Goal: Task Accomplishment & Management: Complete application form

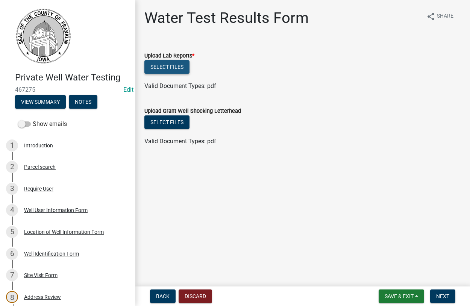
click at [167, 64] on button "Select files" at bounding box center [167, 67] width 45 height 14
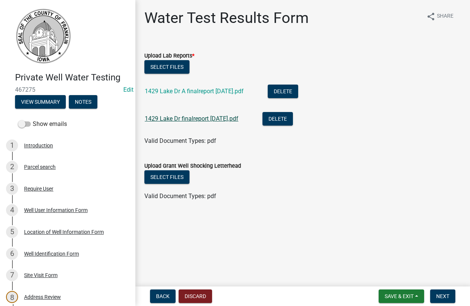
click at [187, 118] on link "1429 Lake Dr finalreport 8-26-2025.pdf" at bounding box center [192, 118] width 94 height 7
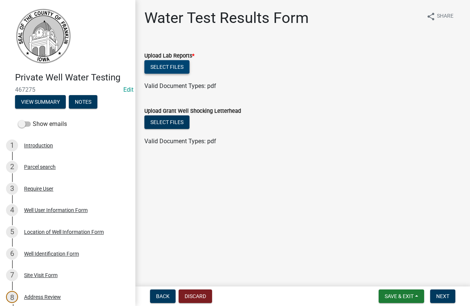
click at [160, 67] on button "Select files" at bounding box center [167, 67] width 45 height 14
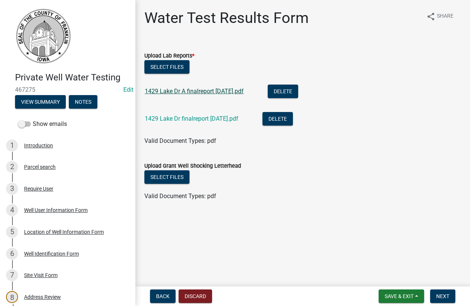
click at [181, 88] on link "1429 Lake Dr A finalreport [DATE].pdf" at bounding box center [194, 91] width 99 height 7
click at [184, 94] on link "1429 Lake Dr A finalreport [DATE].pdf" at bounding box center [194, 91] width 99 height 7
click at [188, 114] on div "1429 Lake Dr finalreport [DATE].pdf" at bounding box center [198, 119] width 106 height 15
click at [184, 120] on link "1429 Lake Dr finalreport [DATE].pdf" at bounding box center [192, 118] width 94 height 7
drag, startPoint x: 442, startPoint y: 298, endPoint x: 430, endPoint y: 292, distance: 13.6
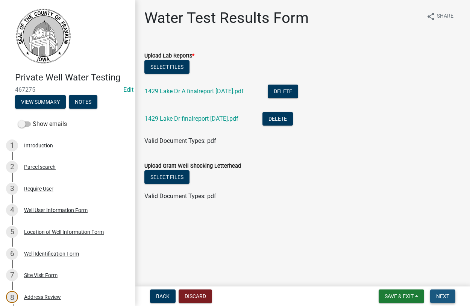
click at [441, 297] on span "Next" at bounding box center [443, 297] width 13 height 6
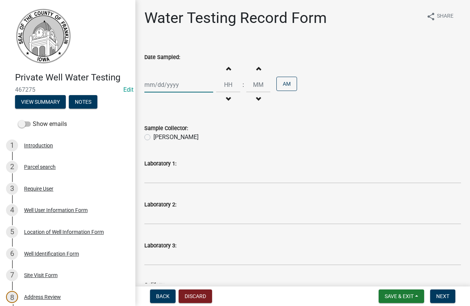
click at [180, 85] on input "Date Sampled:" at bounding box center [179, 84] width 69 height 15
select select "9"
select select "2025"
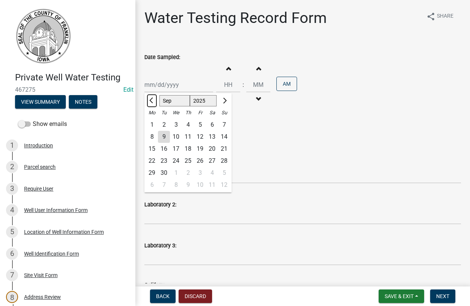
click at [151, 102] on button "Previous month" at bounding box center [152, 101] width 9 height 12
select select "8"
click at [164, 172] on div "26" at bounding box center [164, 173] width 12 height 12
type input "[DATE]"
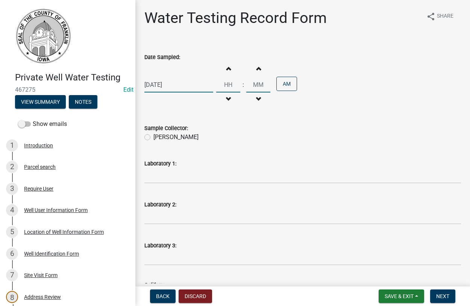
click at [235, 85] on input "Hours" at bounding box center [228, 84] width 24 height 15
type input "11"
type input "00"
click at [154, 138] on label "[PERSON_NAME]" at bounding box center [176, 137] width 45 height 9
click at [154, 138] on input "[PERSON_NAME]" at bounding box center [156, 135] width 5 height 5
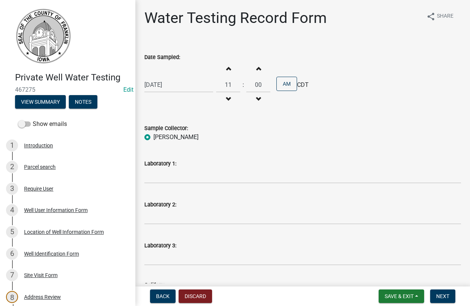
radio input "true"
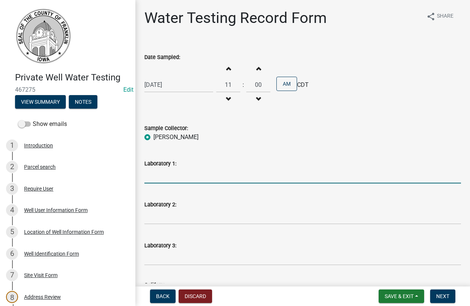
click at [176, 171] on input "Laboratory 1:" at bounding box center [303, 175] width 317 height 15
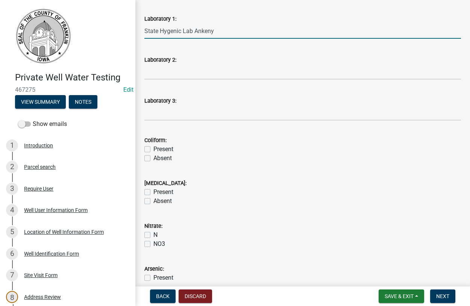
scroll to position [215, 0]
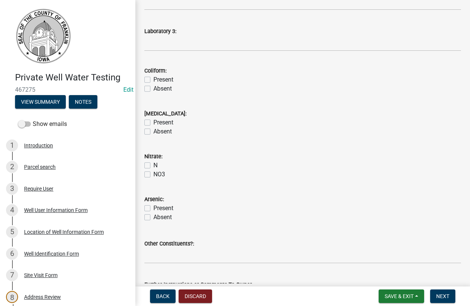
type input "State Hygenic Lab Ankeny"
click at [154, 88] on label "Absent" at bounding box center [163, 88] width 18 height 9
click at [154, 88] on input "Absent" at bounding box center [156, 86] width 5 height 5
checkbox input "true"
checkbox input "false"
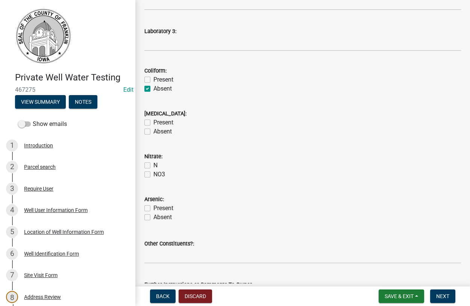
checkbox input "true"
click at [154, 131] on label "Absent" at bounding box center [163, 131] width 18 height 9
click at [154, 131] on input "Absent" at bounding box center [156, 129] width 5 height 5
checkbox input "true"
checkbox input "false"
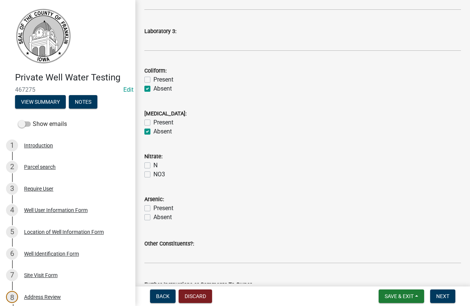
checkbox input "true"
click at [154, 167] on label "N" at bounding box center [156, 165] width 4 height 9
click at [154, 166] on input "N" at bounding box center [156, 163] width 5 height 5
checkbox input "true"
checkbox input "false"
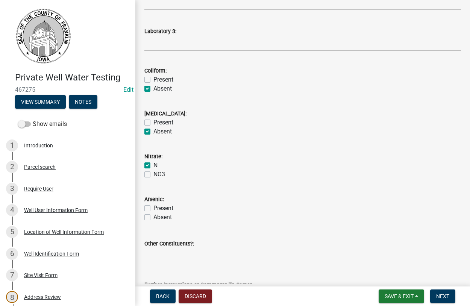
click at [154, 209] on label "Present" at bounding box center [164, 208] width 20 height 9
click at [154, 209] on input "Present" at bounding box center [156, 206] width 5 height 5
checkbox input "true"
checkbox input "false"
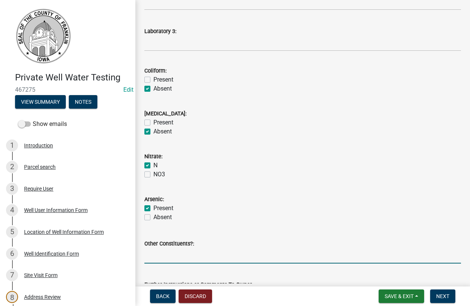
click at [167, 258] on input "Other Constituents?:" at bounding box center [303, 255] width 317 height 15
click at [190, 255] on input "Other Constituents?:" at bounding box center [303, 255] width 317 height 15
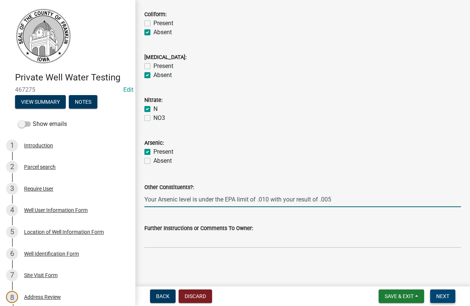
type input "Your Arsenic level is under the EPA limit of .010 with your result of .005"
click at [439, 298] on span "Next" at bounding box center [443, 297] width 13 height 6
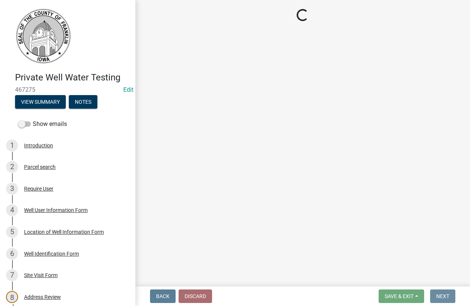
scroll to position [0, 0]
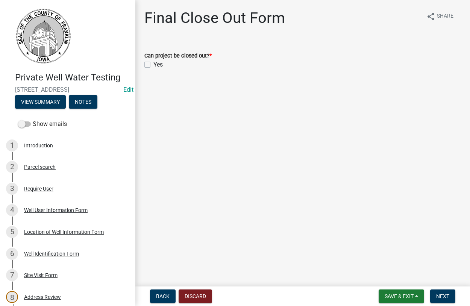
click at [154, 65] on label "Yes" at bounding box center [158, 64] width 9 height 9
click at [154, 65] on input "Yes" at bounding box center [156, 62] width 5 height 5
checkbox input "true"
click at [444, 296] on span "Next" at bounding box center [443, 297] width 13 height 6
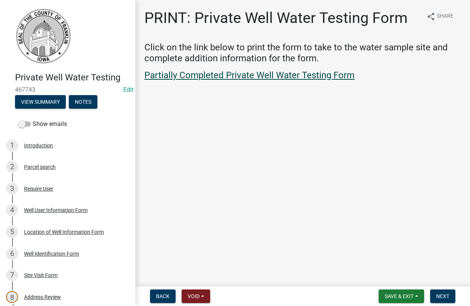
click at [243, 76] on link "Partially Completed Private Well Water Testing Form" at bounding box center [250, 75] width 210 height 11
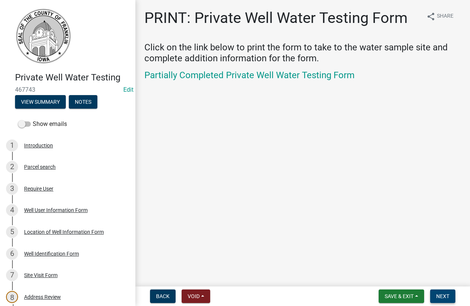
click at [439, 301] on button "Next" at bounding box center [443, 297] width 25 height 14
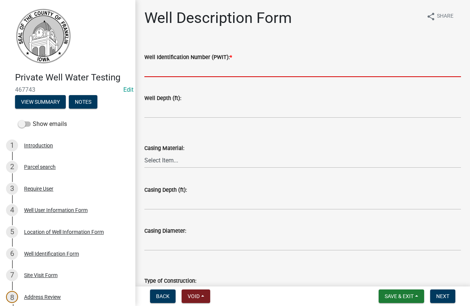
click at [170, 68] on input "Well Identification Number (PWIT): *" at bounding box center [303, 69] width 317 height 15
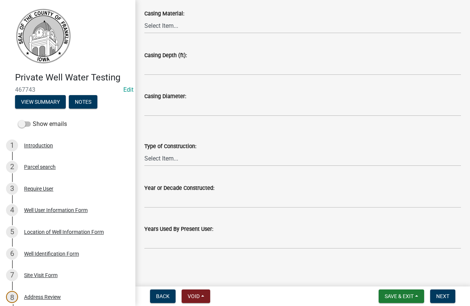
scroll to position [135, 0]
type input "2104330"
click at [435, 298] on button "Next" at bounding box center [443, 297] width 25 height 14
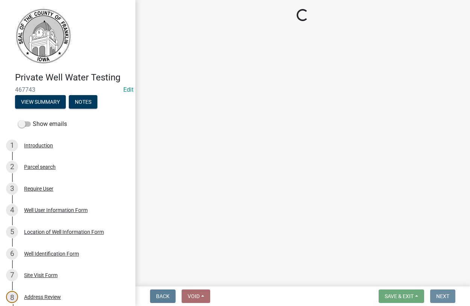
scroll to position [0, 0]
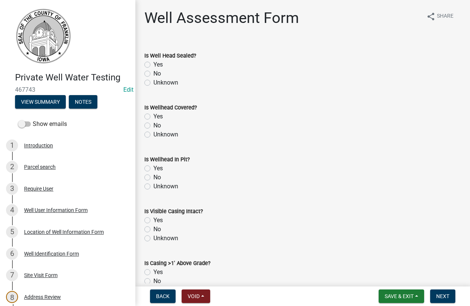
click at [154, 81] on label "Unknown" at bounding box center [166, 82] width 25 height 9
click at [154, 81] on input "Unknown" at bounding box center [156, 80] width 5 height 5
radio input "true"
click at [154, 117] on label "Yes" at bounding box center [158, 116] width 9 height 9
click at [154, 117] on input "Yes" at bounding box center [156, 114] width 5 height 5
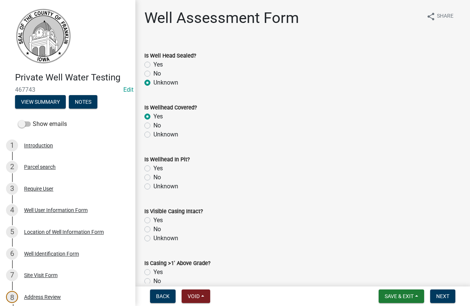
radio input "true"
click at [154, 185] on label "Unknown" at bounding box center [166, 186] width 25 height 9
click at [154, 238] on label "Unknown" at bounding box center [166, 238] width 25 height 9
click at [154, 238] on input "Unknown" at bounding box center [156, 236] width 5 height 5
radio input "true"
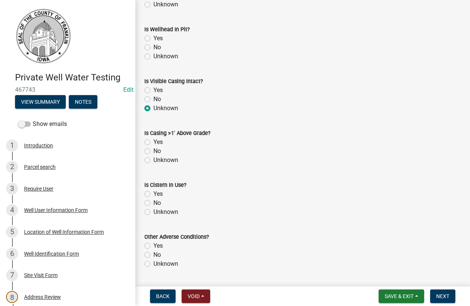
scroll to position [172, 0]
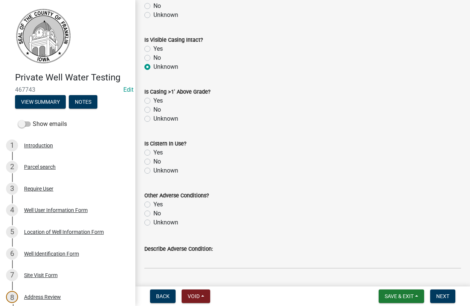
click at [154, 119] on label "Unknown" at bounding box center [166, 118] width 25 height 9
click at [154, 119] on input "Unknown" at bounding box center [156, 116] width 5 height 5
radio input "true"
click at [154, 163] on label "No" at bounding box center [158, 161] width 8 height 9
click at [154, 162] on input "No" at bounding box center [156, 159] width 5 height 5
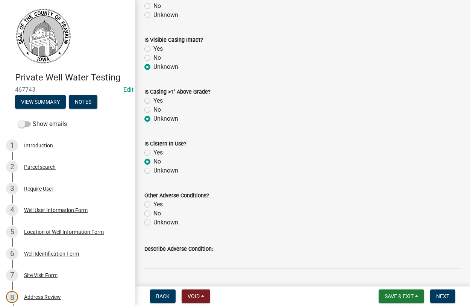
radio input "true"
click at [154, 223] on label "Unknown" at bounding box center [166, 222] width 25 height 9
click at [154, 223] on input "Unknown" at bounding box center [156, 220] width 5 height 5
radio input "true"
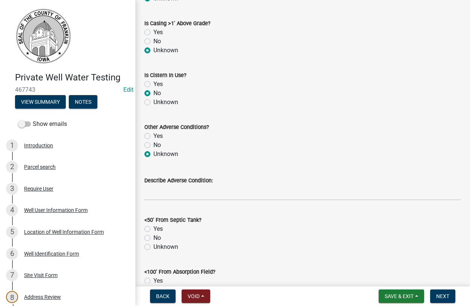
scroll to position [386, 0]
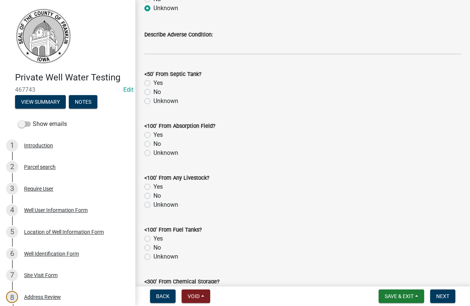
click at [154, 102] on label "Unknown" at bounding box center [166, 101] width 25 height 9
click at [154, 102] on input "Unknown" at bounding box center [156, 99] width 5 height 5
radio input "true"
click at [154, 153] on label "Unknown" at bounding box center [166, 153] width 25 height 9
click at [154, 153] on input "Unknown" at bounding box center [156, 151] width 5 height 5
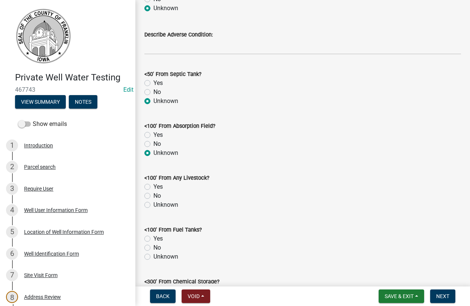
radio input "true"
click at [154, 205] on label "Unknown" at bounding box center [166, 205] width 25 height 9
click at [154, 205] on input "Unknown" at bounding box center [156, 203] width 5 height 5
radio input "true"
click at [154, 257] on label "Unknown" at bounding box center [166, 257] width 25 height 9
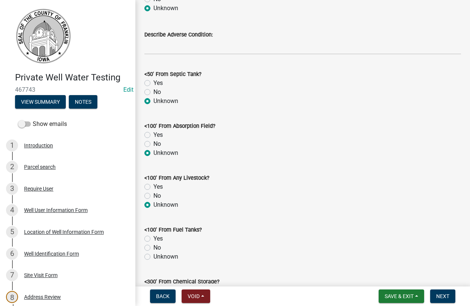
click at [154, 257] on input "Unknown" at bounding box center [156, 255] width 5 height 5
radio input "true"
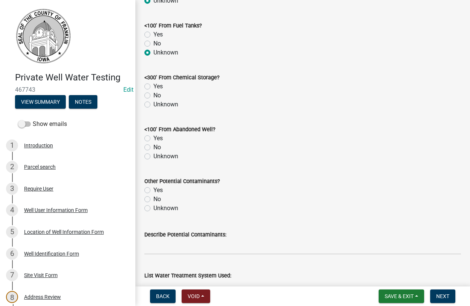
scroll to position [601, 0]
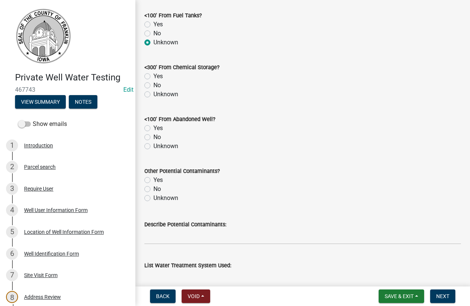
click at [154, 93] on label "Unknown" at bounding box center [166, 94] width 25 height 9
click at [154, 93] on input "Unknown" at bounding box center [156, 92] width 5 height 5
radio input "true"
click at [154, 146] on label "Unknown" at bounding box center [166, 146] width 25 height 9
click at [154, 146] on input "Unknown" at bounding box center [156, 144] width 5 height 5
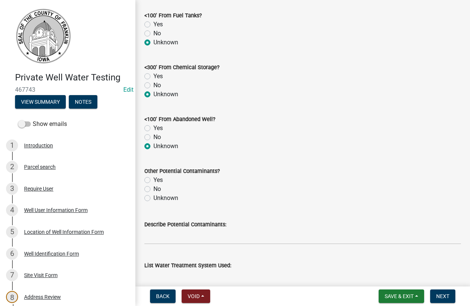
radio input "true"
click at [154, 199] on label "Unknown" at bounding box center [166, 198] width 25 height 9
click at [154, 199] on input "Unknown" at bounding box center [156, 196] width 5 height 5
radio input "true"
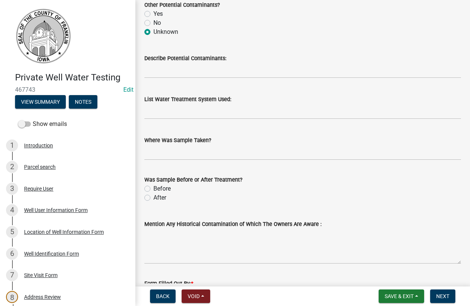
scroll to position [772, 0]
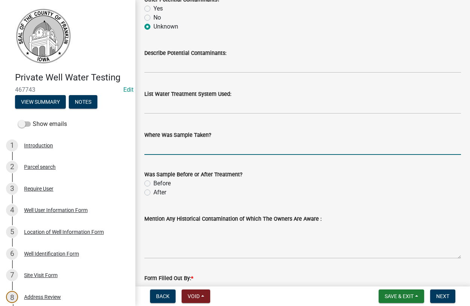
click at [178, 149] on input "Where Was Sample Taken?" at bounding box center [303, 147] width 317 height 15
type input "outside spigot"
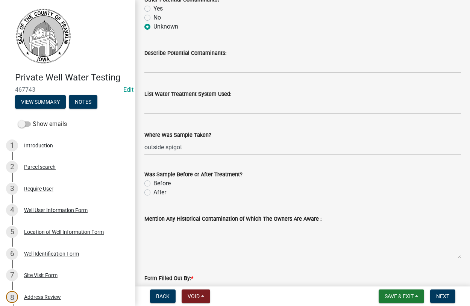
click at [154, 185] on label "Before" at bounding box center [162, 183] width 17 height 9
click at [154, 184] on input "Before" at bounding box center [156, 181] width 5 height 5
radio input "true"
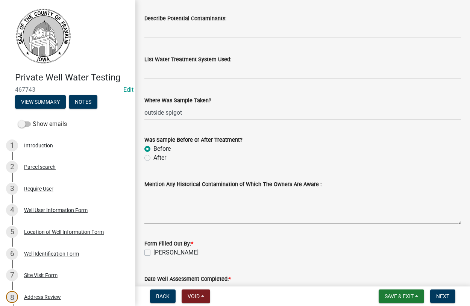
scroll to position [858, 0]
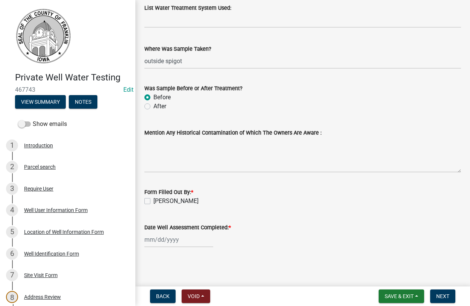
click at [154, 201] on label "[PERSON_NAME]" at bounding box center [176, 201] width 45 height 9
click at [154, 201] on input "[PERSON_NAME]" at bounding box center [156, 199] width 5 height 5
checkbox input "true"
click at [162, 241] on input "Date Well Assessment Completed: *" at bounding box center [179, 239] width 69 height 15
select select "9"
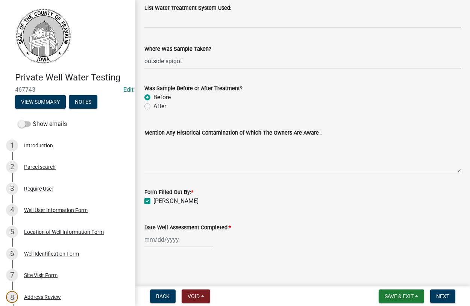
select select "2025"
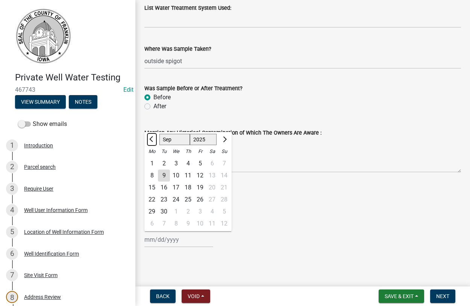
click at [152, 142] on button "Previous month" at bounding box center [152, 140] width 9 height 12
select select "8"
click at [166, 212] on div "26" at bounding box center [164, 212] width 12 height 12
type input "[DATE]"
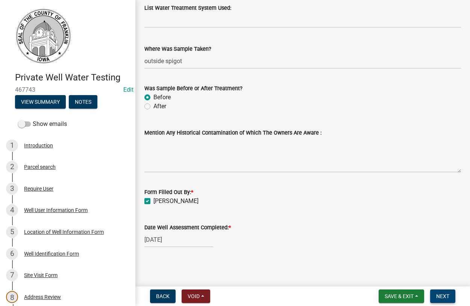
click at [439, 293] on button "Next" at bounding box center [443, 297] width 25 height 14
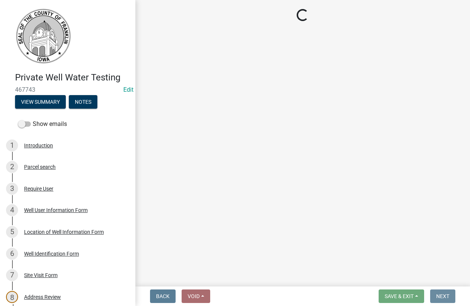
scroll to position [0, 0]
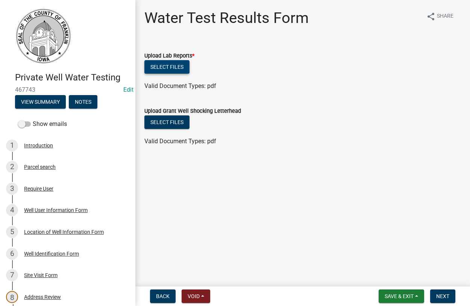
click at [168, 68] on button "Select files" at bounding box center [167, 67] width 45 height 14
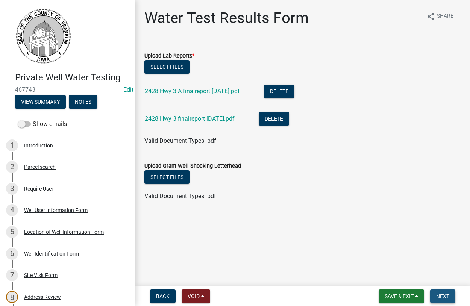
click at [448, 295] on span "Next" at bounding box center [443, 297] width 13 height 6
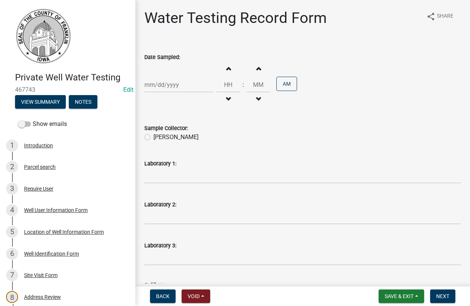
click at [164, 83] on input "Date Sampled:" at bounding box center [179, 84] width 69 height 15
select select "9"
select select "2025"
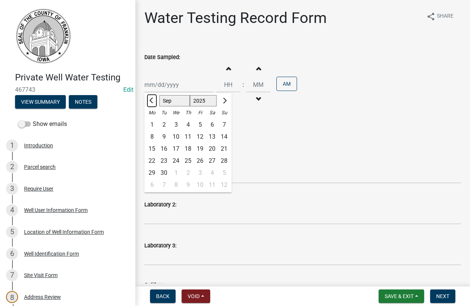
click at [151, 100] on span "Previous month" at bounding box center [152, 101] width 6 height 6
select select "8"
click at [163, 174] on div "26" at bounding box center [164, 173] width 12 height 12
type input "[DATE]"
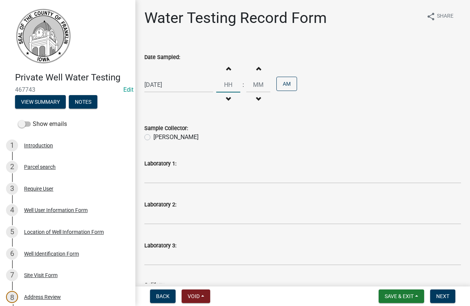
click at [234, 87] on input "Hours" at bounding box center [228, 84] width 24 height 15
type input "10"
type input "00"
click at [154, 138] on label "[PERSON_NAME]" at bounding box center [176, 137] width 45 height 9
click at [154, 138] on input "[PERSON_NAME]" at bounding box center [156, 135] width 5 height 5
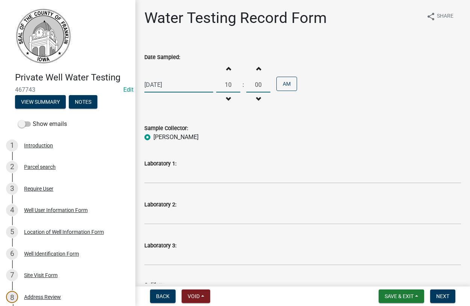
radio input "true"
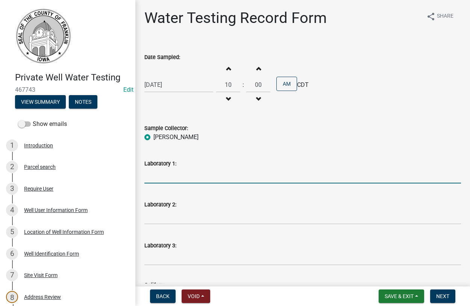
drag, startPoint x: 196, startPoint y: 179, endPoint x: 200, endPoint y: 180, distance: 4.2
click at [196, 180] on input "Laboratory 1:" at bounding box center [303, 175] width 317 height 15
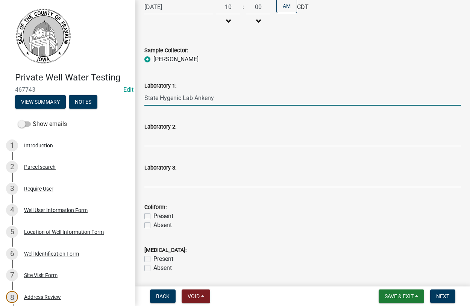
scroll to position [129, 0]
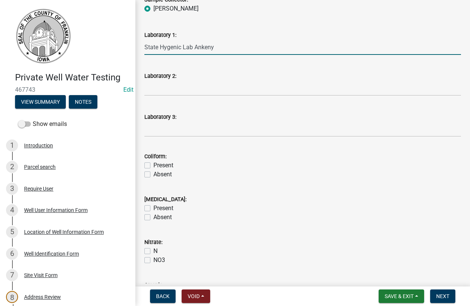
type input "State Hygenic Lab Ankeny"
click at [154, 175] on label "Absent" at bounding box center [163, 174] width 18 height 9
click at [154, 175] on input "Absent" at bounding box center [156, 172] width 5 height 5
checkbox input "true"
checkbox input "false"
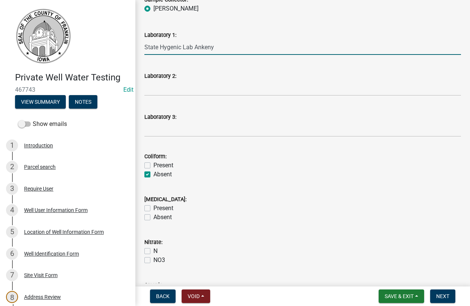
checkbox input "true"
click at [154, 219] on label "Absent" at bounding box center [163, 217] width 18 height 9
click at [154, 218] on input "Absent" at bounding box center [156, 215] width 5 height 5
checkbox input "true"
checkbox input "false"
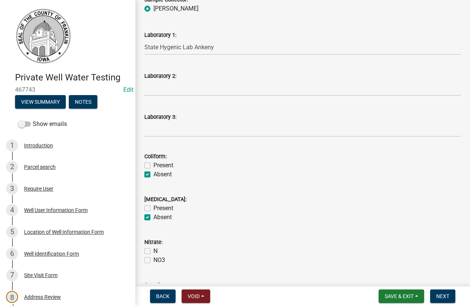
checkbox input "true"
click at [154, 250] on label "N" at bounding box center [156, 251] width 4 height 9
click at [154, 250] on input "N" at bounding box center [156, 249] width 5 height 5
checkbox input "true"
checkbox input "false"
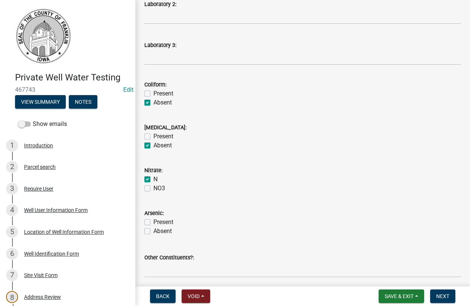
scroll to position [271, 0]
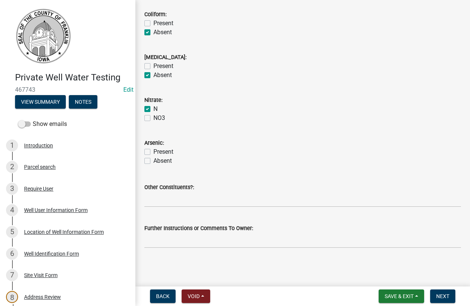
click at [154, 160] on label "Absent" at bounding box center [163, 161] width 18 height 9
click at [154, 160] on input "Absent" at bounding box center [156, 159] width 5 height 5
checkbox input "true"
checkbox input "false"
checkbox input "true"
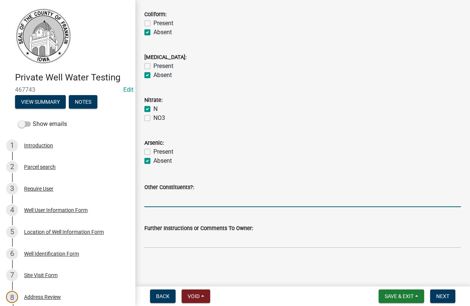
click at [176, 202] on input "Other Constituents?:" at bounding box center [303, 199] width 317 height 15
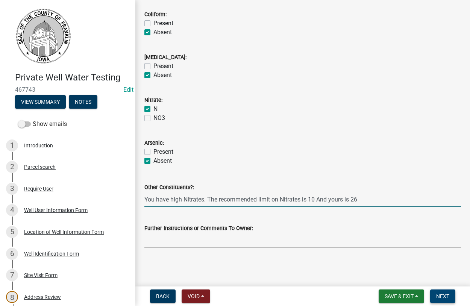
type input "You have high Nitrates. The recommended limit on Nitrates is 10 And yours is 26"
drag, startPoint x: 444, startPoint y: 297, endPoint x: 440, endPoint y: 294, distance: 5.1
click at [442, 297] on span "Next" at bounding box center [443, 297] width 13 height 6
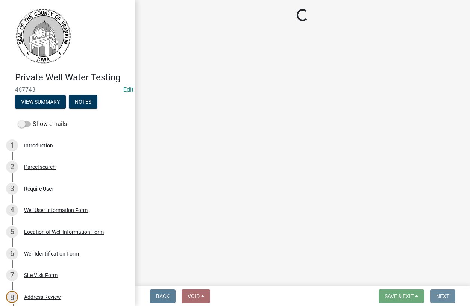
scroll to position [0, 0]
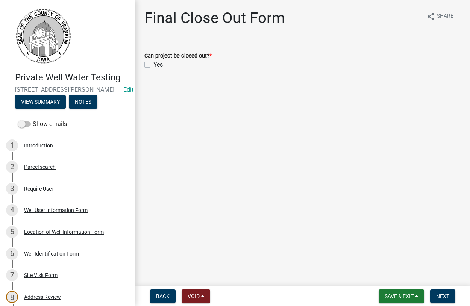
click at [154, 65] on label "Yes" at bounding box center [158, 64] width 9 height 9
click at [154, 65] on input "Yes" at bounding box center [156, 62] width 5 height 5
checkbox input "true"
click at [440, 295] on span "Next" at bounding box center [443, 297] width 13 height 6
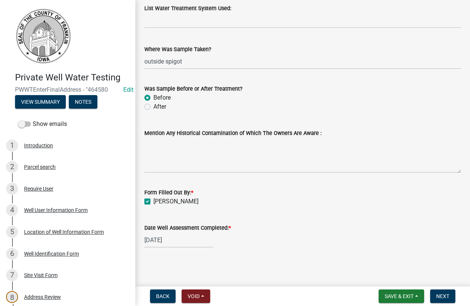
scroll to position [858, 0]
click at [441, 294] on span "Next" at bounding box center [443, 297] width 13 height 6
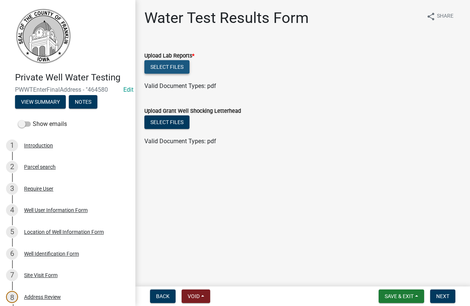
click at [169, 65] on button "Select files" at bounding box center [167, 67] width 45 height 14
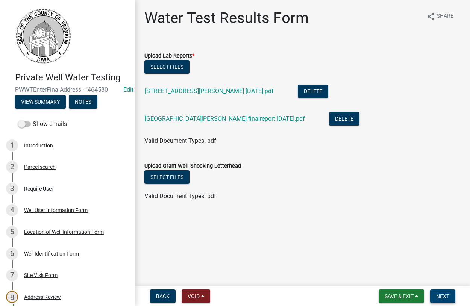
click at [443, 298] on span "Next" at bounding box center [443, 297] width 13 height 6
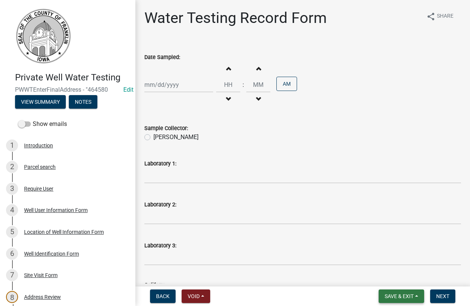
click at [407, 296] on span "Save & Exit" at bounding box center [399, 297] width 29 height 6
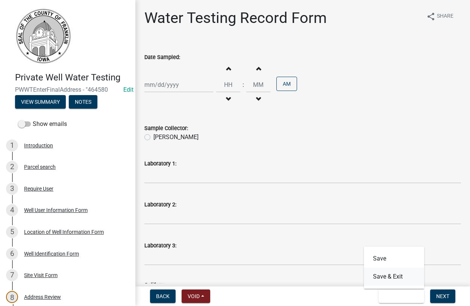
click at [401, 280] on button "Save & Exit" at bounding box center [394, 277] width 60 height 18
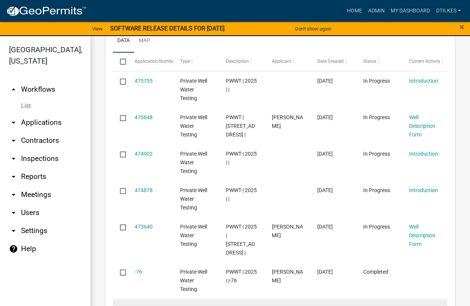
scroll to position [441, 0]
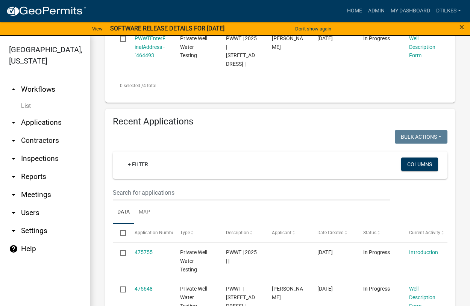
click at [138, 172] on div "+ Filter" at bounding box center [225, 165] width 219 height 15
click at [140, 169] on link "+ Filter" at bounding box center [138, 165] width 32 height 14
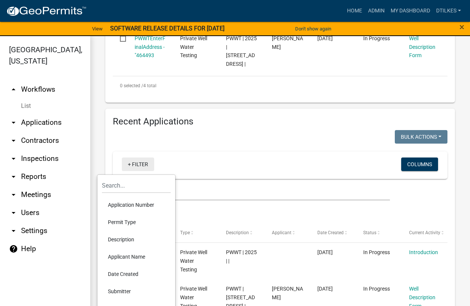
click at [142, 163] on link "+ Filter" at bounding box center [138, 165] width 32 height 14
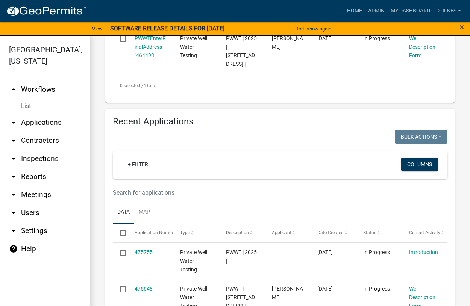
click at [139, 140] on div at bounding box center [193, 137] width 173 height 15
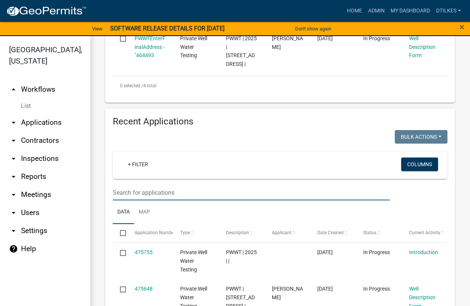
drag, startPoint x: 136, startPoint y: 196, endPoint x: 144, endPoint y: 194, distance: 8.0
click at [138, 196] on input "text" at bounding box center [251, 192] width 277 height 15
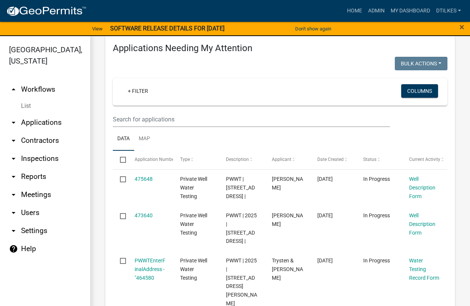
scroll to position [87, 0]
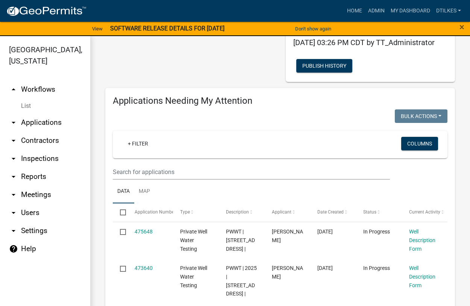
type input "744"
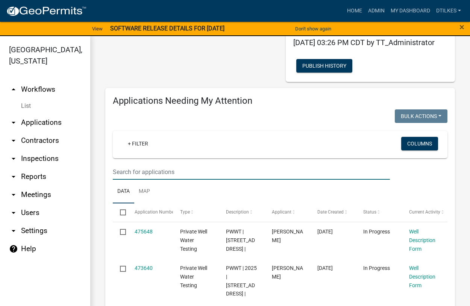
click at [146, 178] on input "text" at bounding box center [251, 171] width 277 height 15
type input "744"
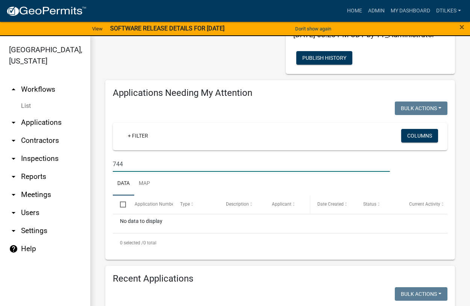
scroll to position [78, 0]
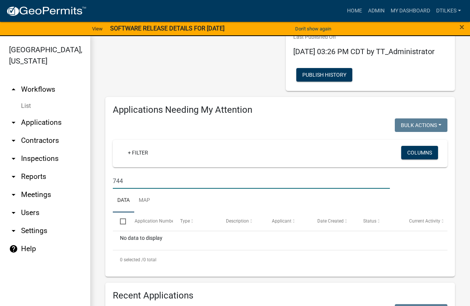
drag, startPoint x: 130, startPoint y: 189, endPoint x: 89, endPoint y: 188, distance: 41.0
click at [113, 188] on input "744" at bounding box center [251, 180] width 277 height 15
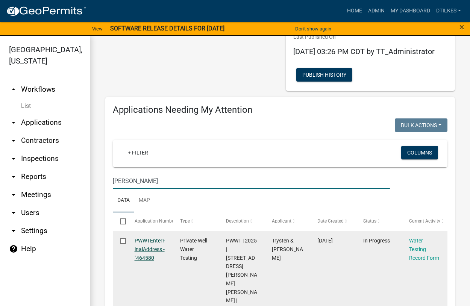
type input "Wren"
click at [151, 260] on link "PWWTEnterFinalAddress - "464580" at bounding box center [150, 249] width 31 height 23
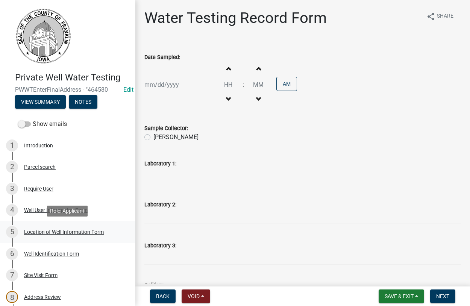
click at [42, 233] on div "Location of Well Information Form" at bounding box center [64, 232] width 80 height 5
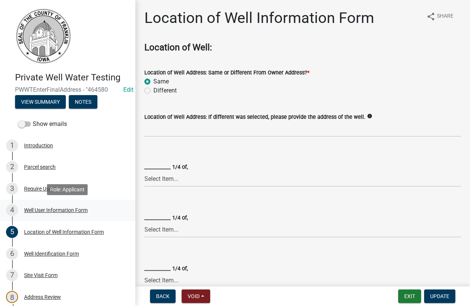
click at [41, 213] on div "Well User Information Form" at bounding box center [56, 210] width 64 height 5
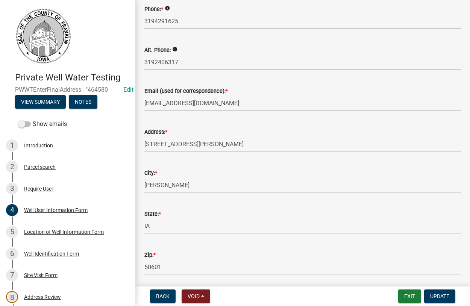
scroll to position [133, 0]
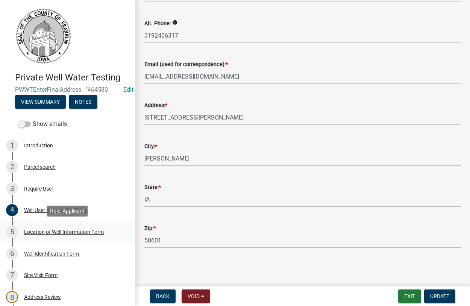
click at [38, 234] on div "Location of Well Information Form" at bounding box center [64, 232] width 80 height 5
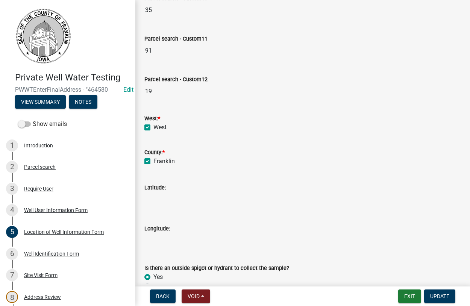
scroll to position [417, 0]
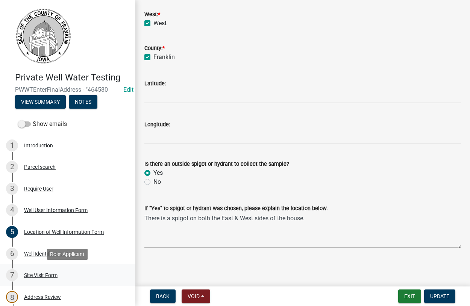
click at [31, 277] on div "Site Visit Form" at bounding box center [40, 275] width 33 height 5
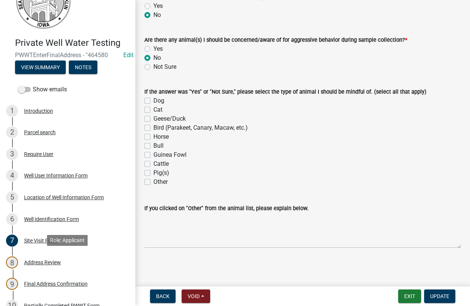
scroll to position [115, 0]
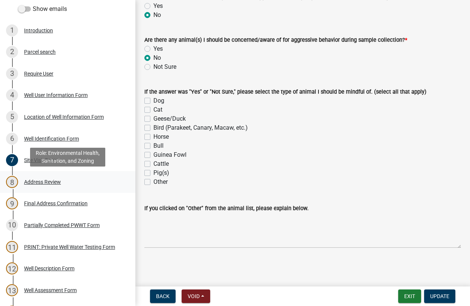
click at [38, 183] on div "Address Review" at bounding box center [42, 182] width 37 height 5
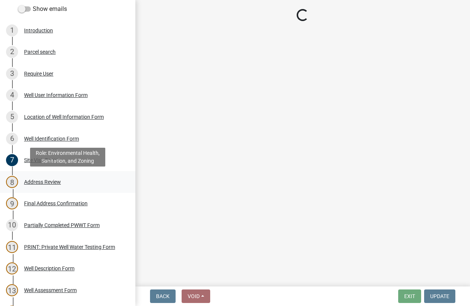
scroll to position [0, 0]
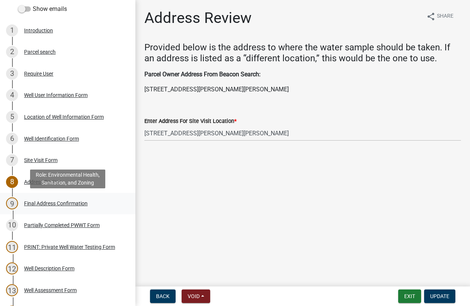
click at [32, 203] on div "Final Address Confirmation" at bounding box center [56, 203] width 64 height 5
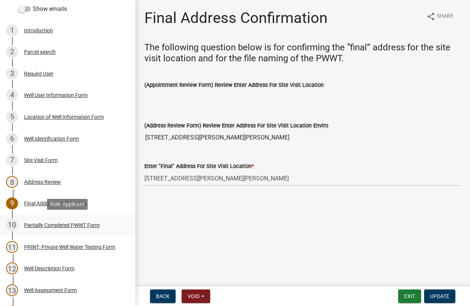
click at [36, 224] on div "Partially Completed PWWT Form" at bounding box center [62, 225] width 76 height 5
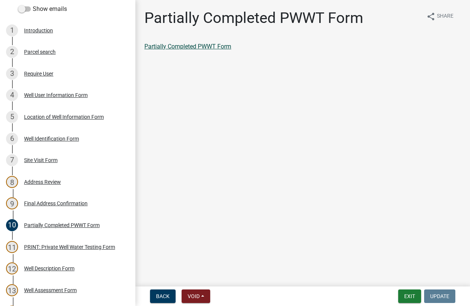
click at [190, 43] on link "Partially Completed PWWT Form" at bounding box center [188, 46] width 87 height 7
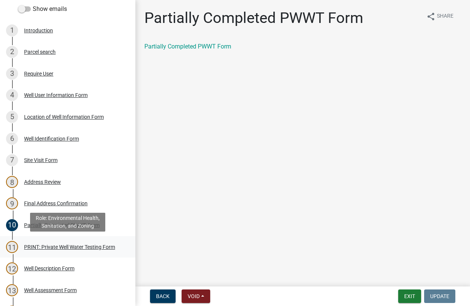
click at [51, 249] on div "PRINT: Private Well Water Testing Form" at bounding box center [69, 247] width 91 height 5
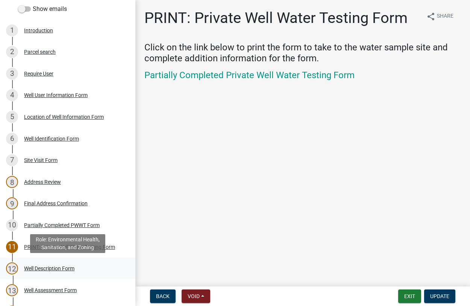
click at [52, 267] on div "Well Description Form" at bounding box center [49, 268] width 50 height 5
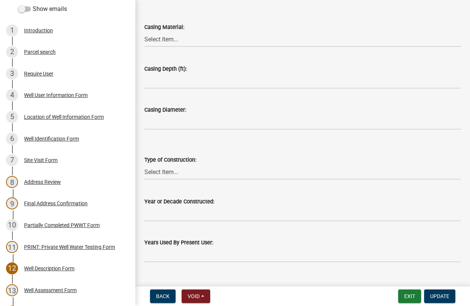
scroll to position [135, 0]
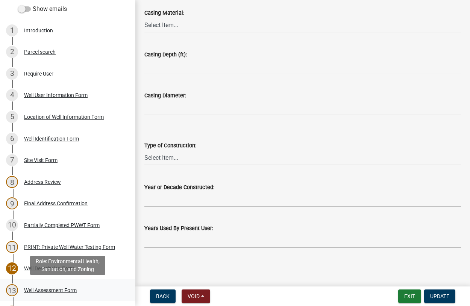
click at [45, 289] on div "Well Assessment Form" at bounding box center [50, 290] width 53 height 5
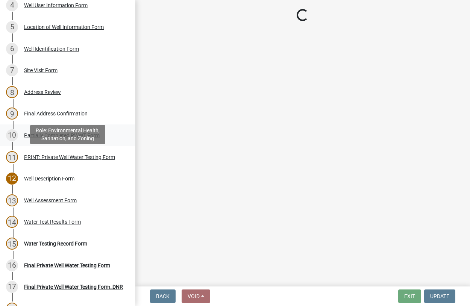
scroll to position [243, 0]
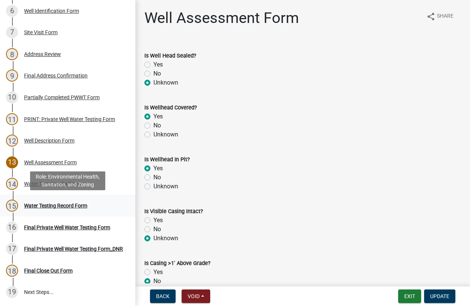
click at [58, 207] on div "Water Testing Record Form" at bounding box center [55, 205] width 63 height 5
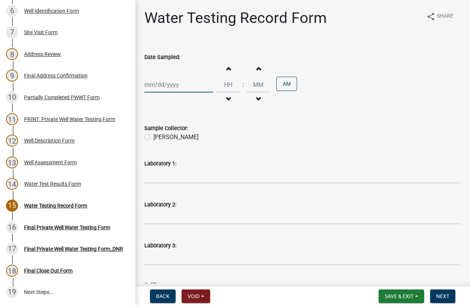
click at [168, 82] on input "Date Sampled:" at bounding box center [179, 84] width 69 height 15
select select "9"
select select "2025"
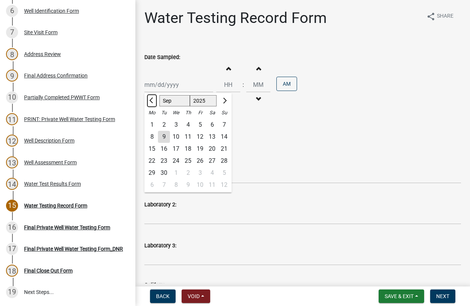
click at [151, 100] on span "Previous month" at bounding box center [152, 101] width 6 height 6
select select "8"
click at [161, 172] on div "26" at bounding box center [164, 173] width 12 height 12
type input "[DATE]"
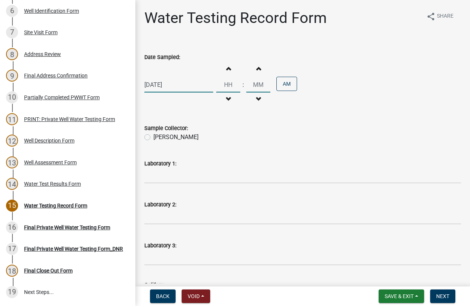
click at [231, 83] on input "Hours" at bounding box center [228, 84] width 24 height 15
type input "10"
type input "00"
click at [151, 138] on div "[PERSON_NAME]" at bounding box center [303, 137] width 317 height 9
click at [154, 138] on label "[PERSON_NAME]" at bounding box center [176, 137] width 45 height 9
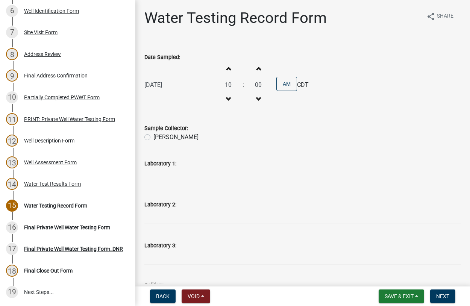
click at [154, 138] on input "[PERSON_NAME]" at bounding box center [156, 135] width 5 height 5
radio input "true"
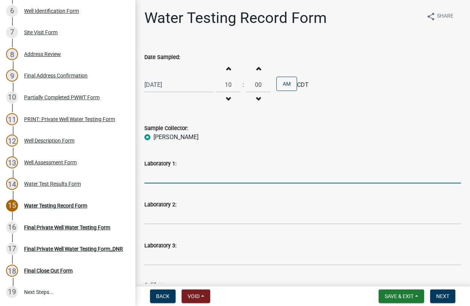
click at [173, 173] on input "Laboratory 1:" at bounding box center [303, 175] width 317 height 15
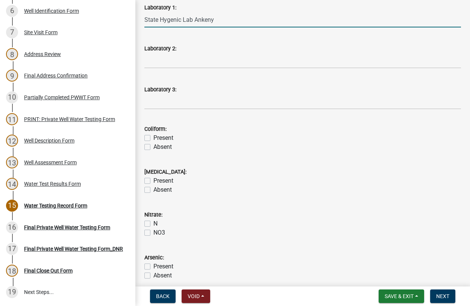
scroll to position [172, 0]
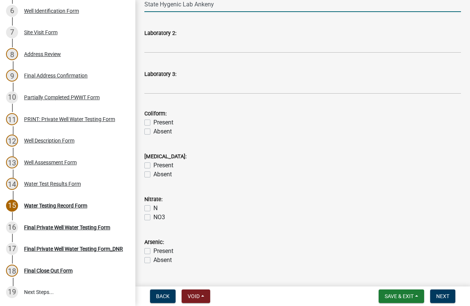
type input "State Hygenic Lab Ankeny"
click at [154, 122] on label "Present" at bounding box center [164, 122] width 20 height 9
click at [154, 122] on input "Present" at bounding box center [156, 120] width 5 height 5
checkbox input "true"
checkbox input "false"
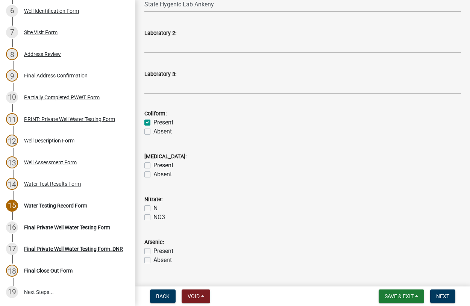
click at [154, 175] on label "Absent" at bounding box center [163, 174] width 18 height 9
click at [154, 175] on input "Absent" at bounding box center [156, 172] width 5 height 5
checkbox input "true"
checkbox input "false"
checkbox input "true"
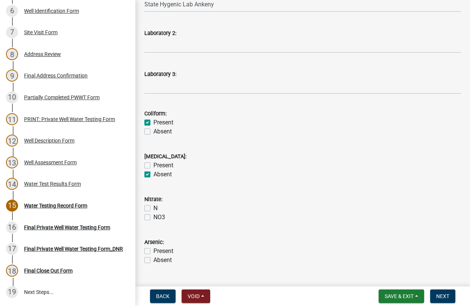
click at [154, 208] on label "N" at bounding box center [156, 208] width 4 height 9
click at [154, 208] on input "N" at bounding box center [156, 206] width 5 height 5
checkbox input "true"
checkbox input "false"
click at [154, 251] on label "Present" at bounding box center [164, 251] width 20 height 9
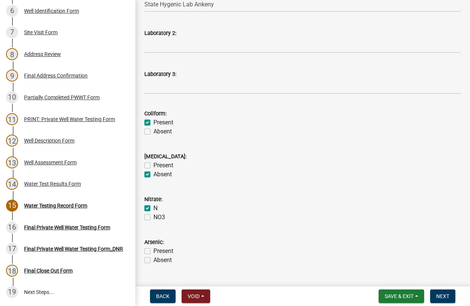
click at [154, 251] on input "Present" at bounding box center [156, 249] width 5 height 5
checkbox input "true"
checkbox input "false"
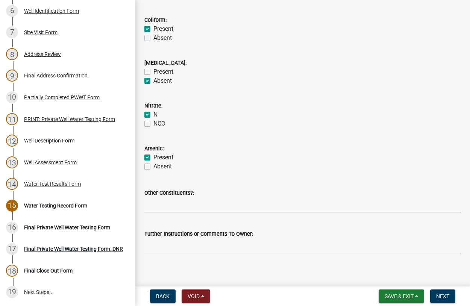
scroll to position [271, 0]
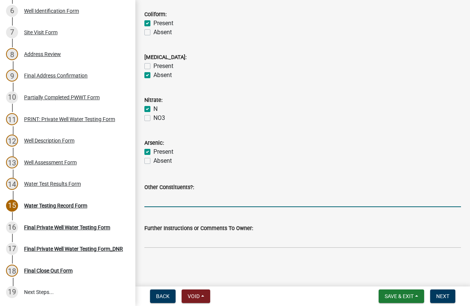
drag, startPoint x: 157, startPoint y: 202, endPoint x: 177, endPoint y: 198, distance: 19.5
click at [159, 202] on input "Other Constituents?:" at bounding box center [303, 199] width 317 height 15
click at [197, 198] on input "the Coliform is high" at bounding box center [303, 199] width 317 height 15
click at [326, 199] on input "the Coliform is high And the Arsenic level is .003 which is under the Limit of …" at bounding box center [303, 199] width 317 height 15
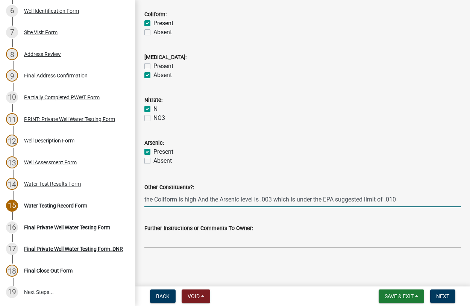
type input "the Coliform is high And the Arsenic level is .003 which is under the EPA sugge…"
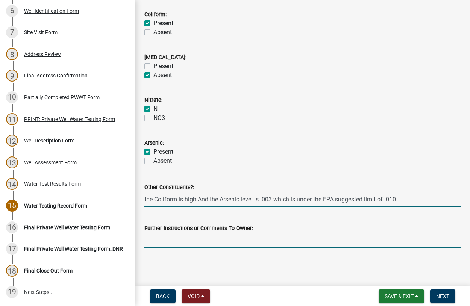
click at [256, 244] on input "Further Instructions or Comments To Owner:" at bounding box center [303, 240] width 317 height 15
click at [441, 297] on span "Next" at bounding box center [443, 297] width 13 height 6
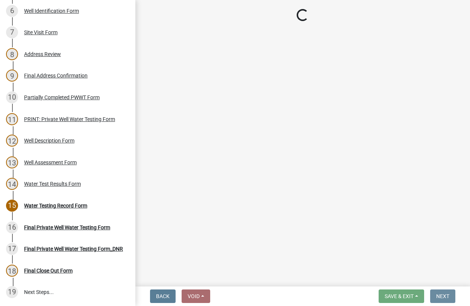
scroll to position [0, 0]
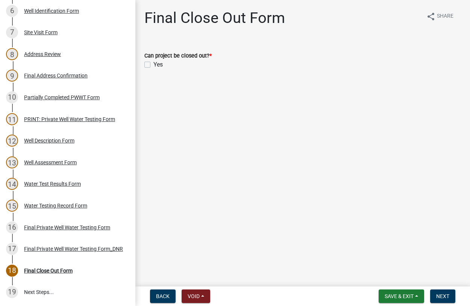
click at [154, 63] on label "Yes" at bounding box center [158, 64] width 9 height 9
click at [154, 63] on input "Yes" at bounding box center [156, 62] width 5 height 5
checkbox input "true"
drag, startPoint x: 439, startPoint y: 293, endPoint x: 435, endPoint y: 290, distance: 5.3
click at [440, 293] on button "Next" at bounding box center [443, 297] width 25 height 14
